Goal: Information Seeking & Learning: Find specific fact

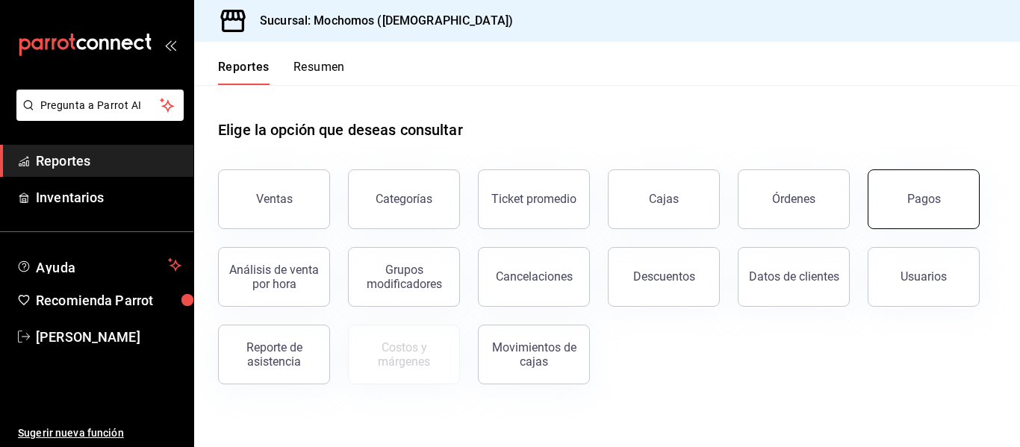
click at [944, 193] on button "Pagos" at bounding box center [924, 199] width 112 height 60
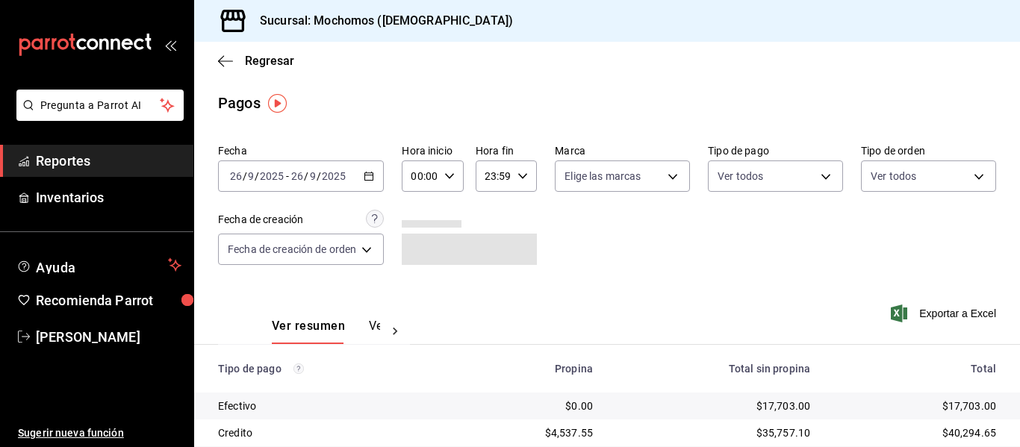
click at [428, 179] on input "00:00" at bounding box center [420, 176] width 36 height 30
click at [420, 254] on button "05" at bounding box center [419, 244] width 24 height 30
type input "05:00"
click at [997, 435] on div at bounding box center [510, 223] width 1020 height 447
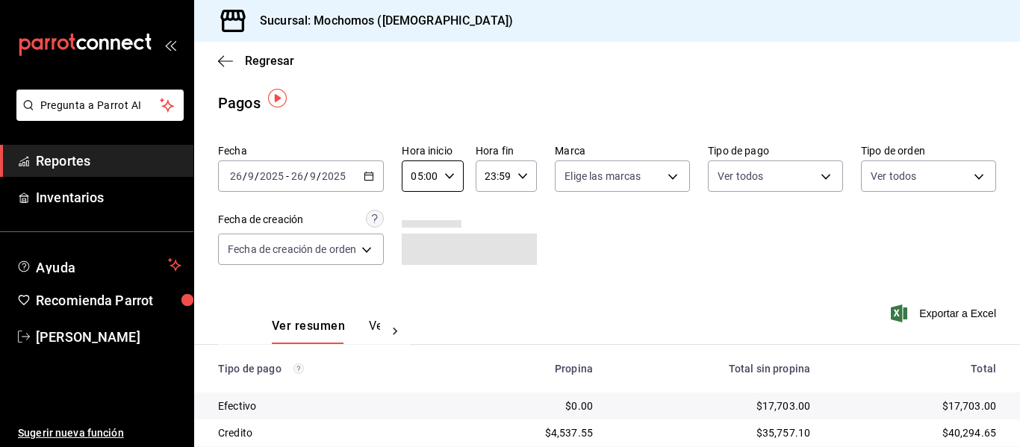
scroll to position [8, 0]
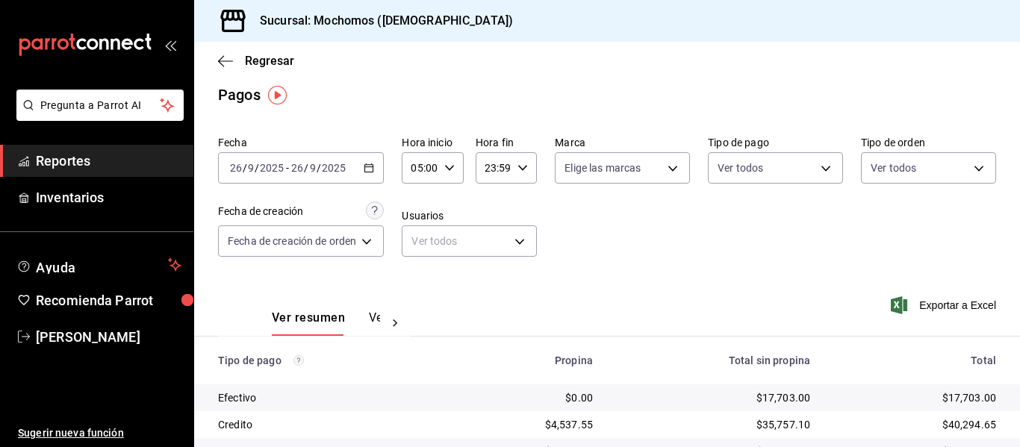
click at [691, 254] on div "Fecha 2025-09-26 26 / 9 / 2025 - 2025-09-26 26 / 9 / 2025 Hora inicio 05:00 Hor…" at bounding box center [607, 202] width 778 height 145
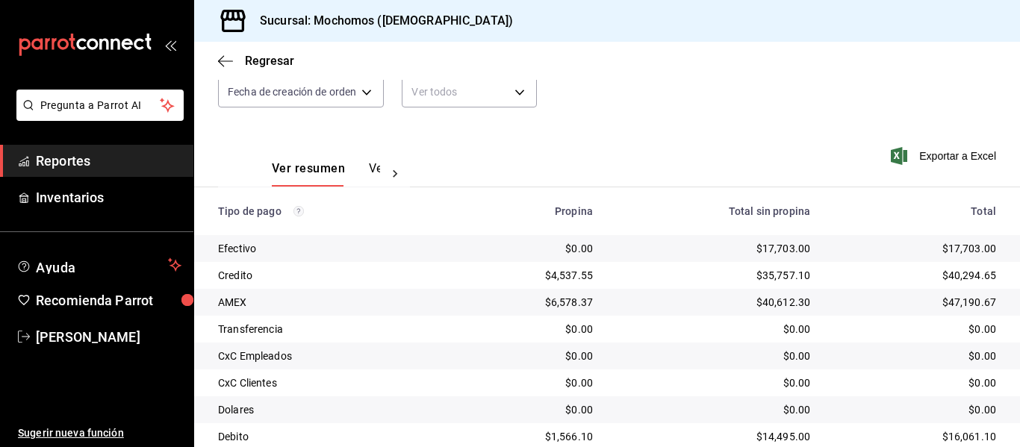
scroll to position [212, 0]
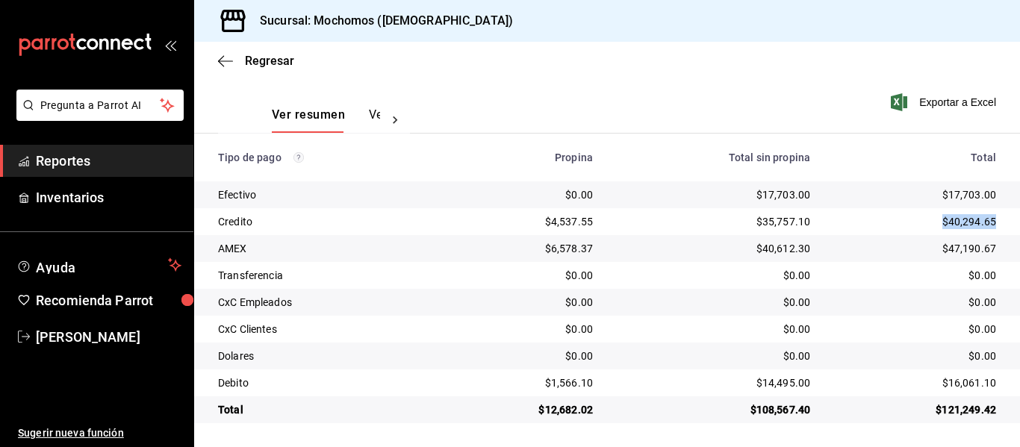
drag, startPoint x: 986, startPoint y: 220, endPoint x: 918, endPoint y: 225, distance: 68.8
click at [918, 225] on td "$40,294.65" at bounding box center [921, 221] width 198 height 27
copy div "$40,294.65"
drag, startPoint x: 989, startPoint y: 382, endPoint x: 919, endPoint y: 384, distance: 70.2
click at [919, 384] on td "$16,061.10" at bounding box center [921, 383] width 198 height 27
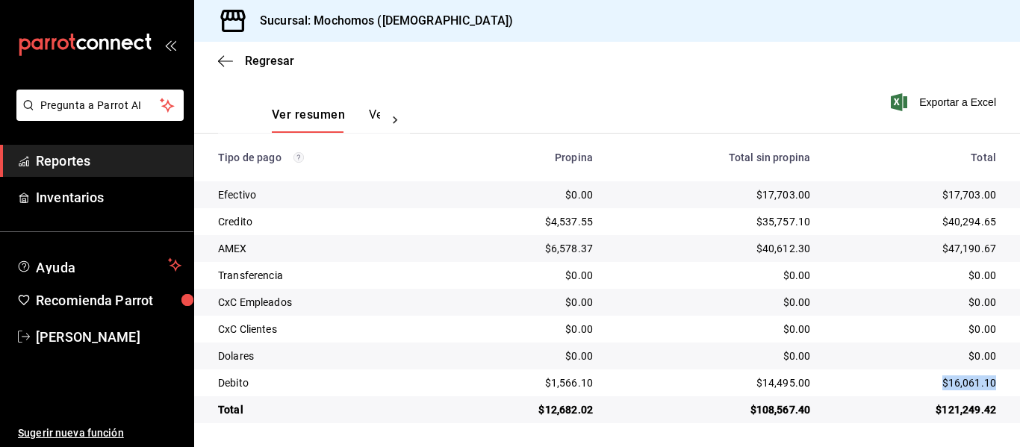
copy div "$16,061.10"
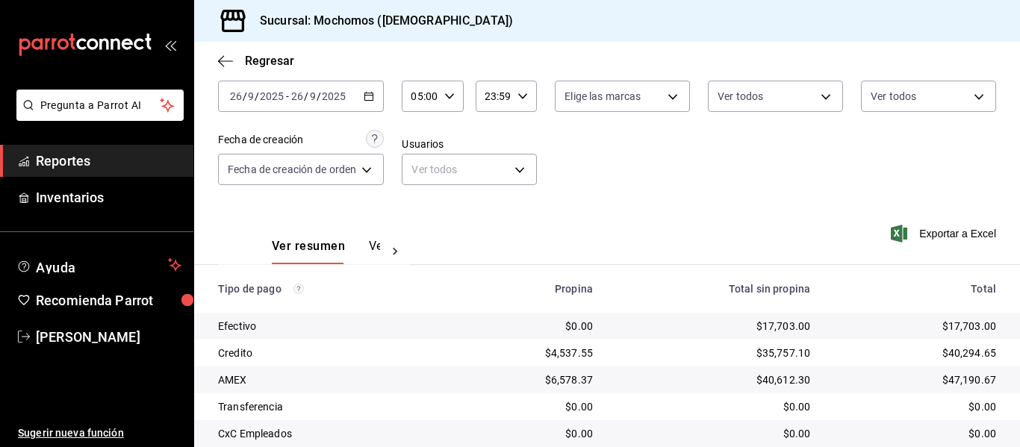
scroll to position [0, 0]
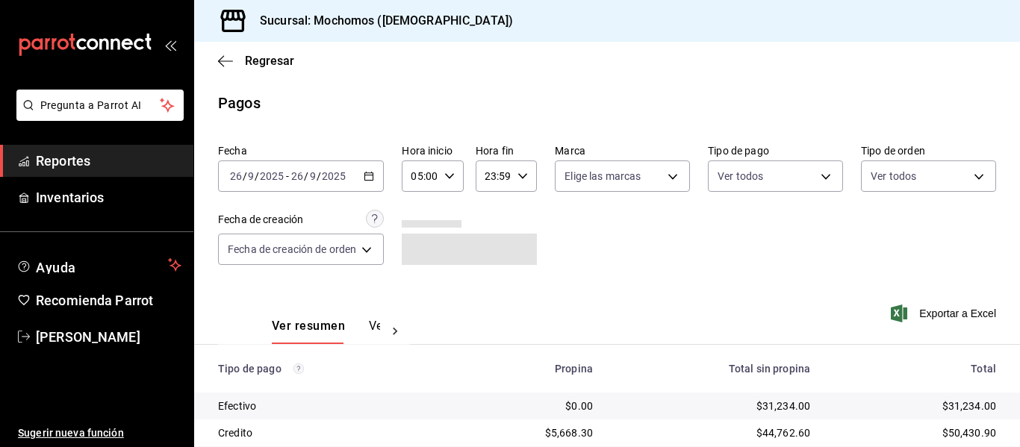
scroll to position [75, 0]
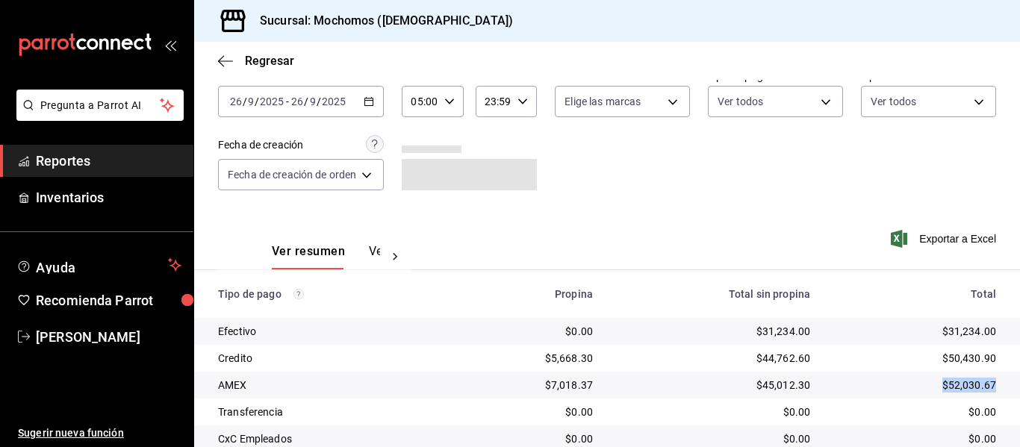
drag, startPoint x: 923, startPoint y: 383, endPoint x: 996, endPoint y: 385, distance: 73.2
click at [996, 385] on td "$52,030.67" at bounding box center [921, 385] width 198 height 27
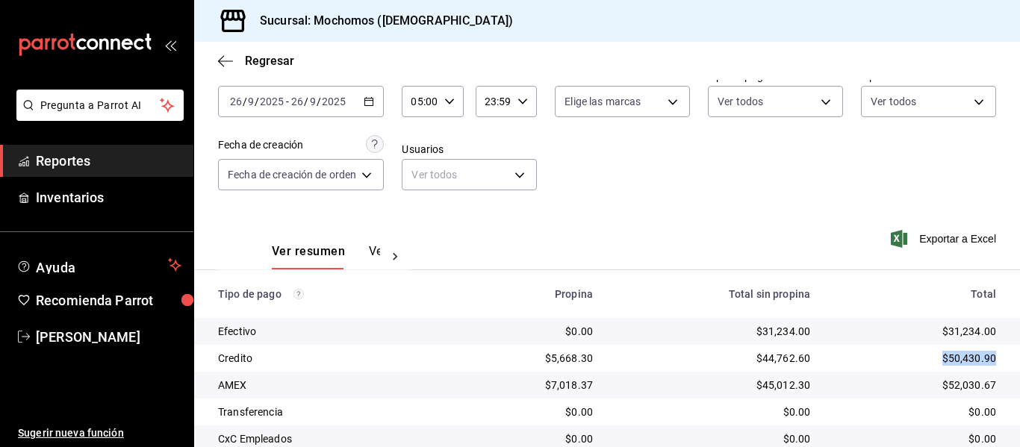
drag, startPoint x: 928, startPoint y: 360, endPoint x: 985, endPoint y: 364, distance: 56.9
click at [985, 364] on td "$50,430.90" at bounding box center [921, 358] width 198 height 27
copy div "$50,430.90"
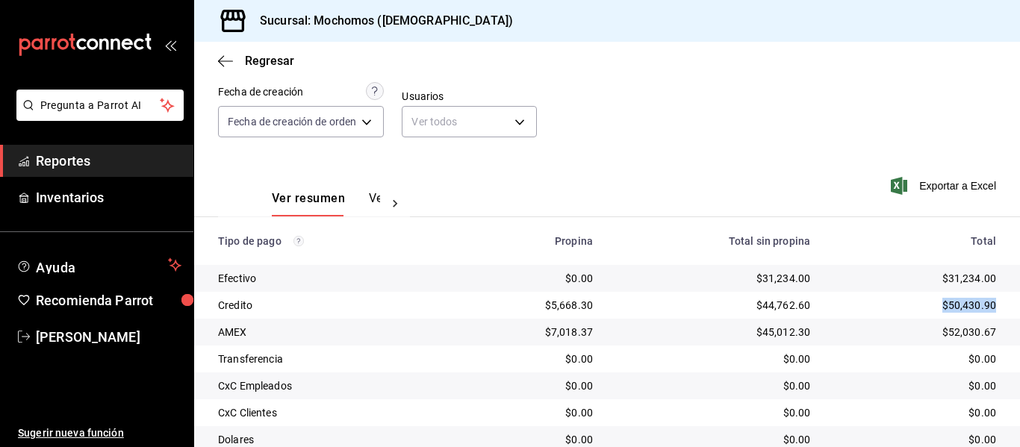
scroll to position [212, 0]
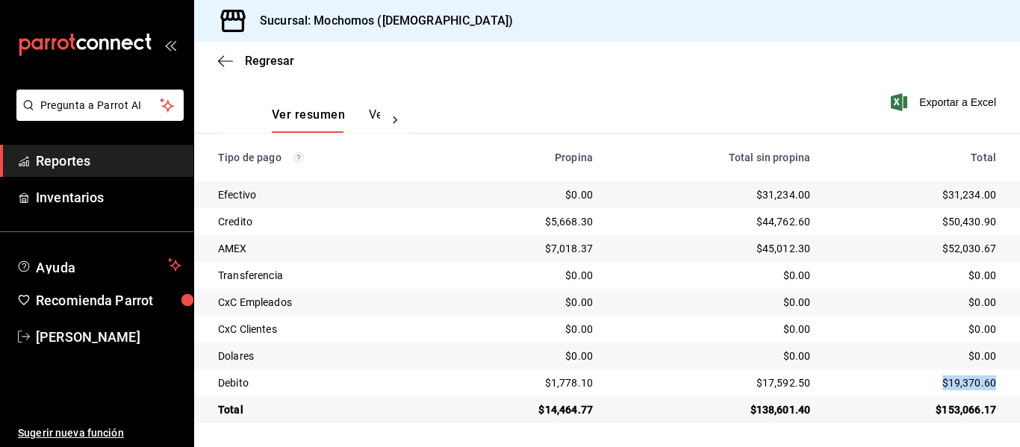
drag, startPoint x: 930, startPoint y: 382, endPoint x: 992, endPoint y: 385, distance: 62.8
click at [992, 385] on td "$19,370.60" at bounding box center [921, 383] width 198 height 27
copy div "$19,370.60"
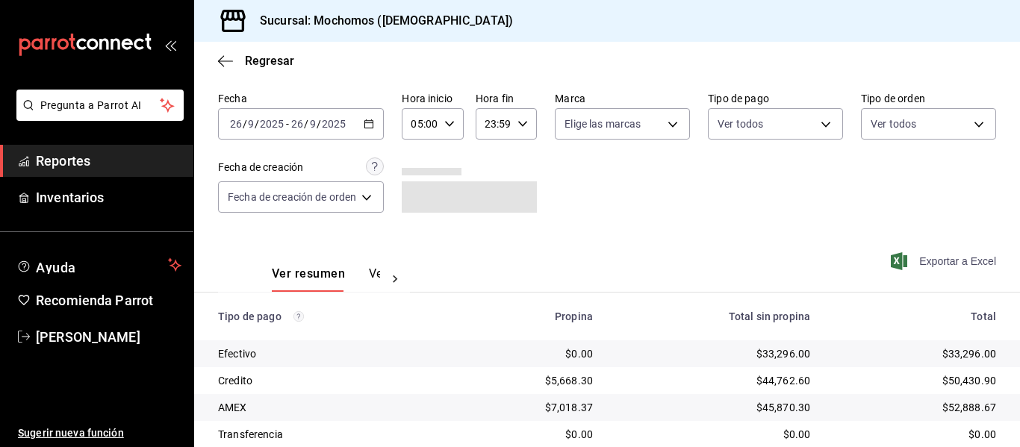
scroll to position [149, 0]
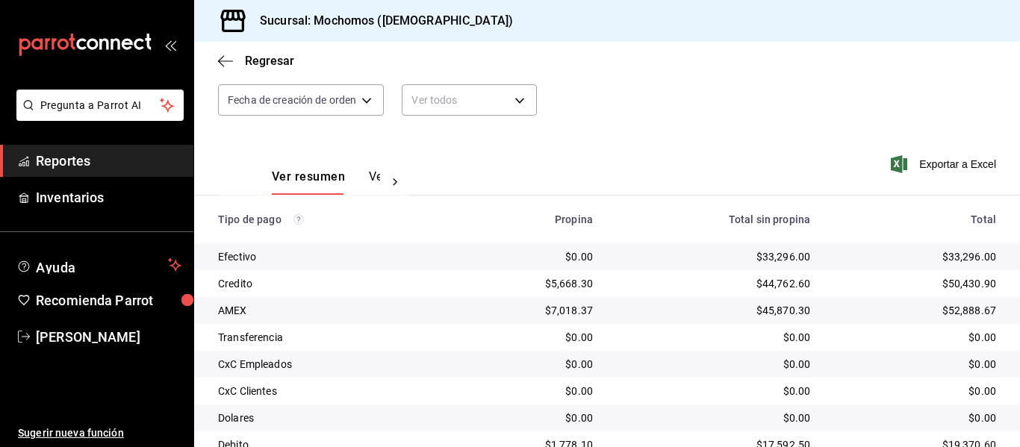
click at [656, 131] on div "Fecha 2025-09-26 26 / 9 / 2025 - 2025-09-26 26 / 9 / 2025 Hora inicio 05:00 Hor…" at bounding box center [607, 61] width 778 height 145
click at [695, 143] on div "Ver resumen Ver pagos Exportar a Excel" at bounding box center [607, 173] width 826 height 79
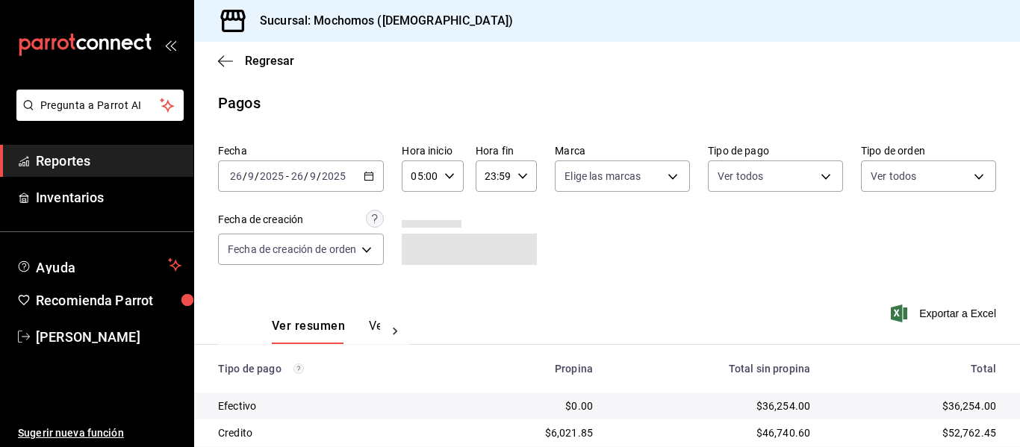
scroll to position [212, 0]
